Goal: Information Seeking & Learning: Learn about a topic

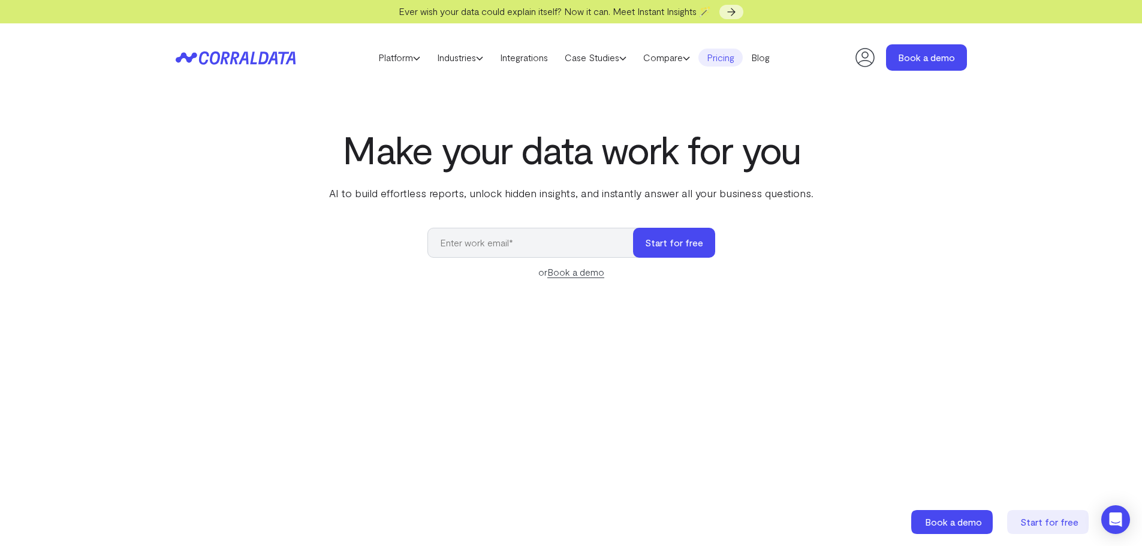
click at [725, 59] on link "Pricing" at bounding box center [720, 58] width 44 height 18
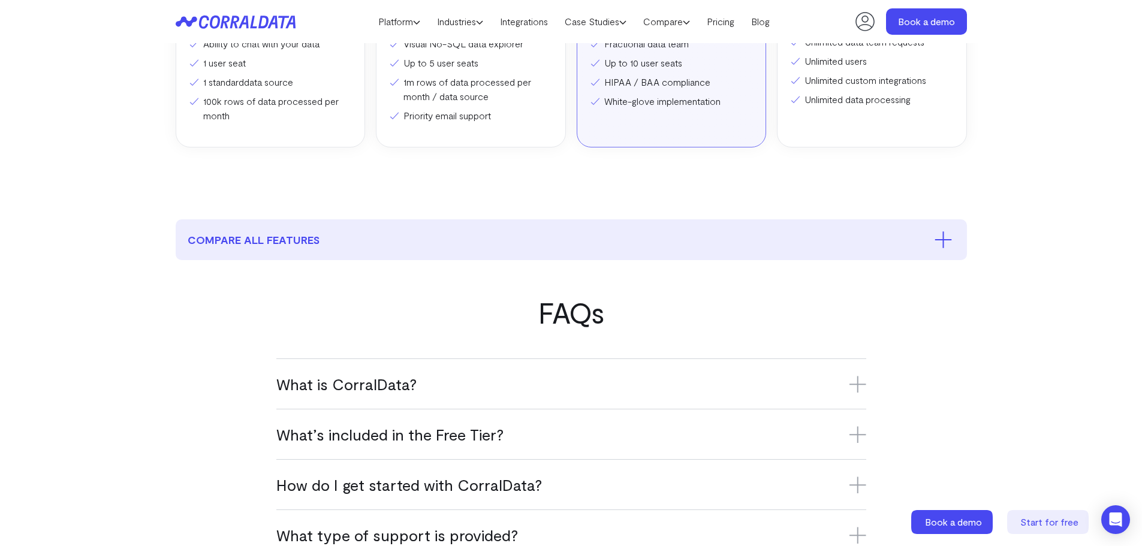
scroll to position [514, 0]
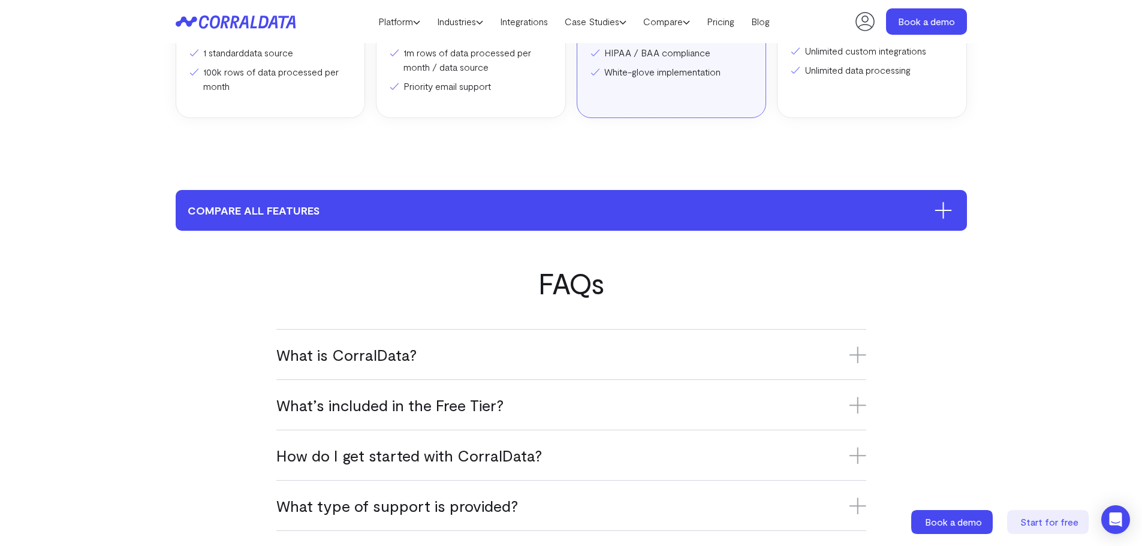
click at [943, 212] on icon at bounding box center [943, 210] width 0 height 17
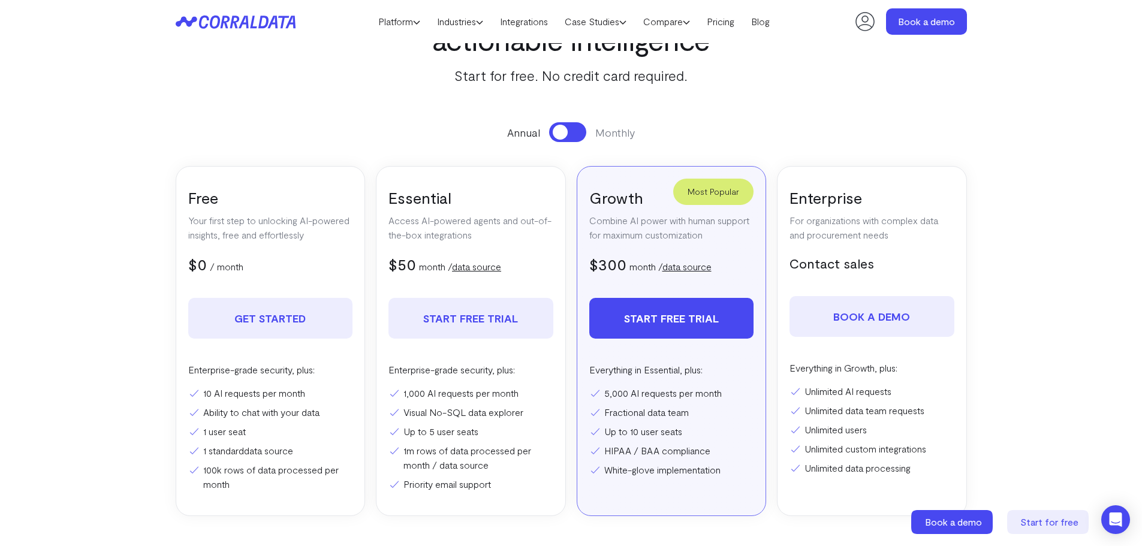
scroll to position [95, 0]
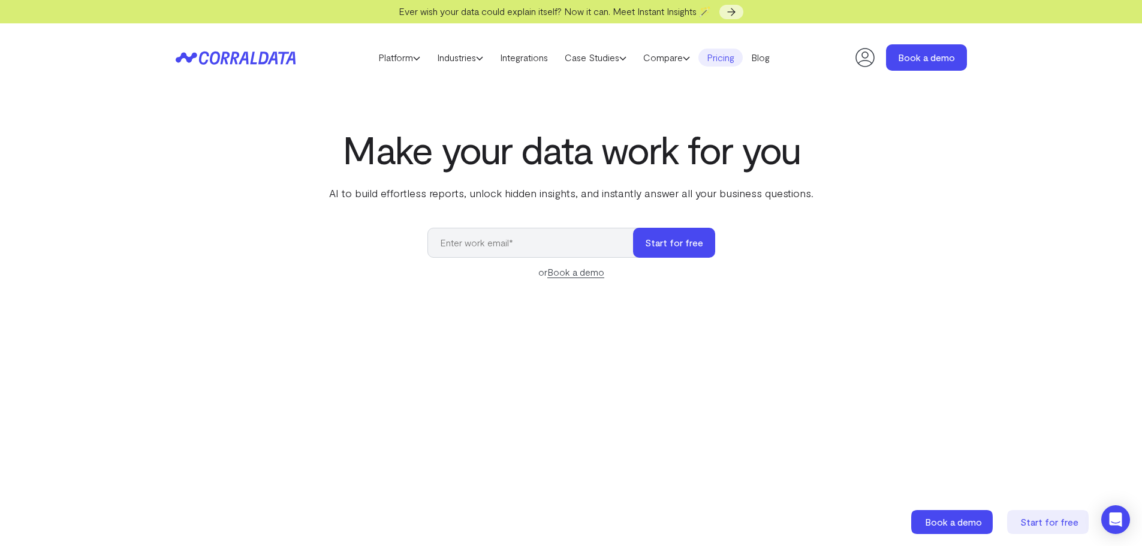
click at [720, 56] on link "Pricing" at bounding box center [720, 58] width 44 height 18
